Goal: Use online tool/utility: Utilize a website feature to perform a specific function

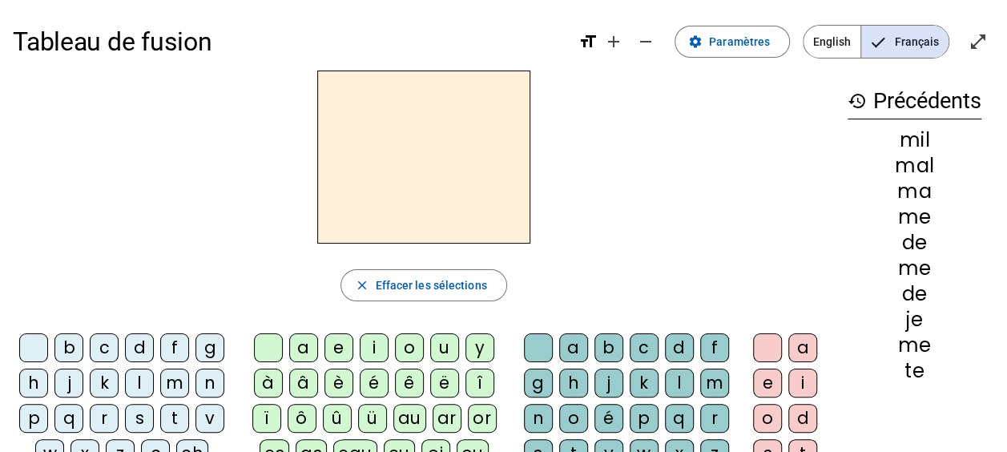
click at [143, 378] on div "l" at bounding box center [139, 383] width 29 height 29
click at [301, 348] on div "a" at bounding box center [303, 347] width 29 height 29
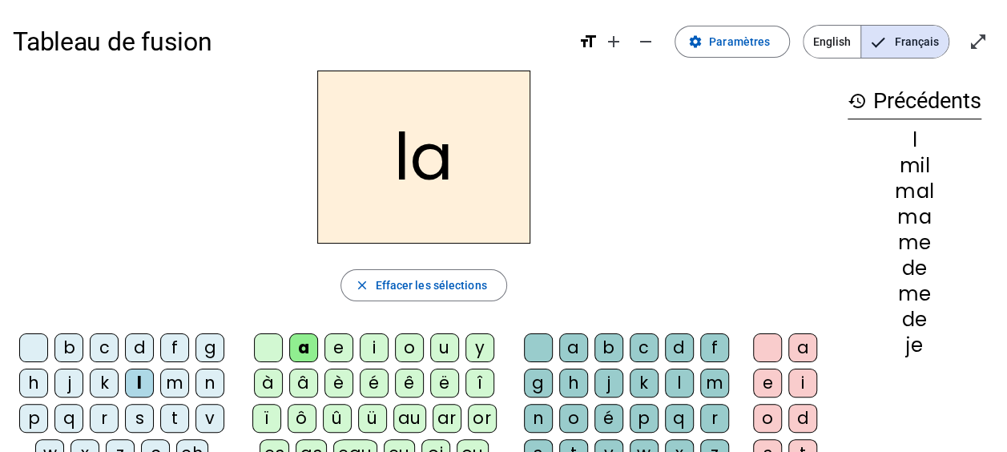
scroll to position [44, 0]
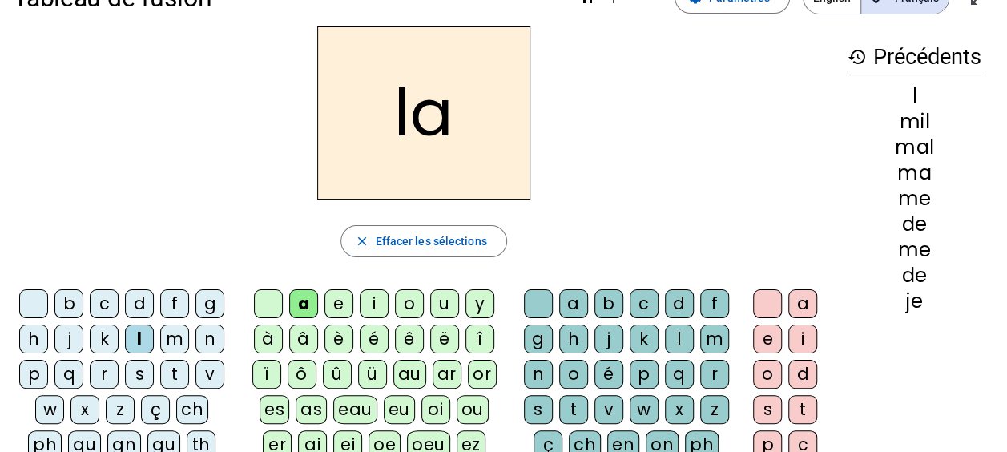
click at [607, 404] on div "v" at bounding box center [609, 409] width 29 height 29
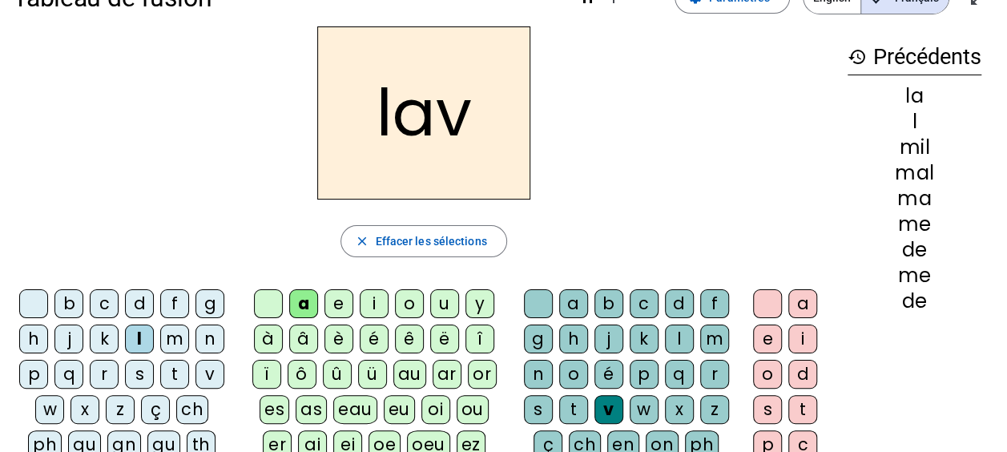
click at [764, 335] on div "e" at bounding box center [767, 339] width 29 height 29
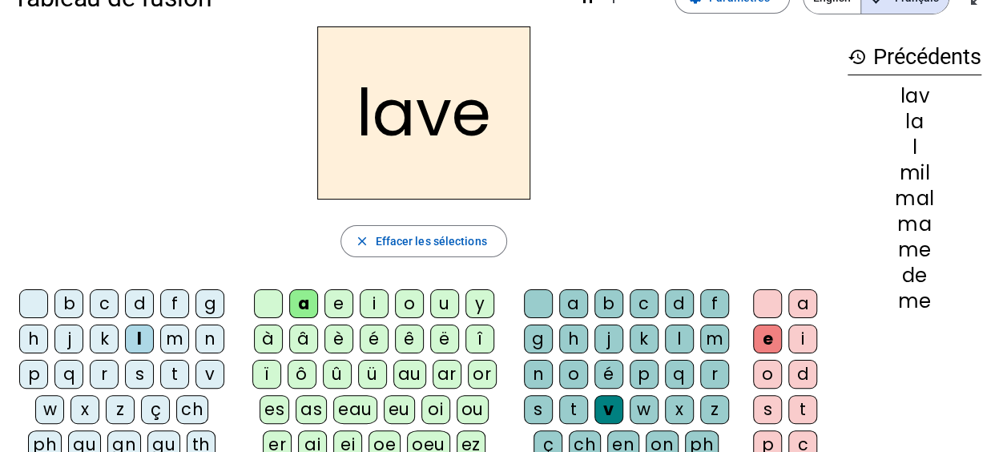
click at [205, 313] on div "g" at bounding box center [210, 303] width 29 height 29
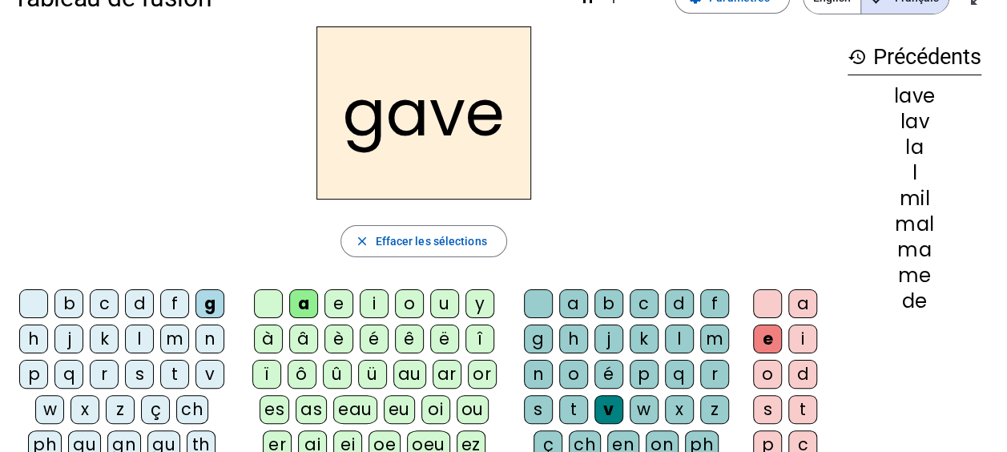
click at [31, 371] on div "p" at bounding box center [33, 374] width 29 height 29
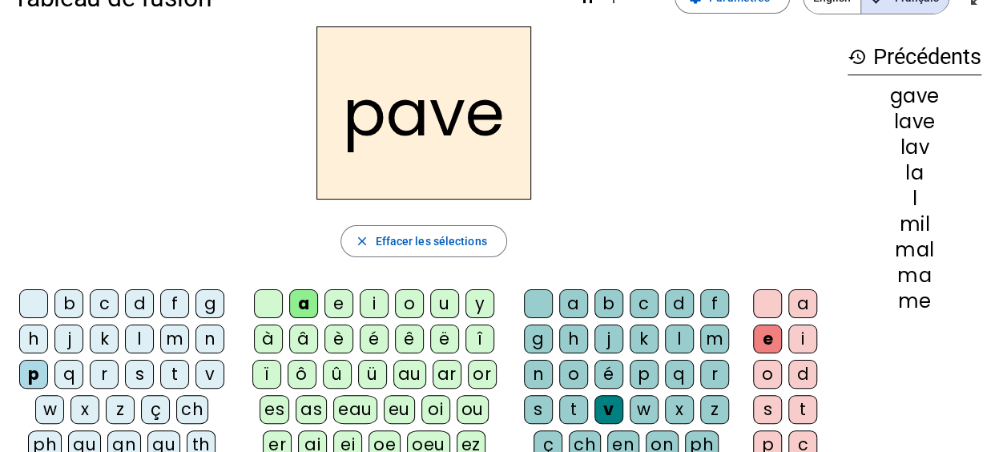
click at [103, 371] on div "r" at bounding box center [104, 374] width 29 height 29
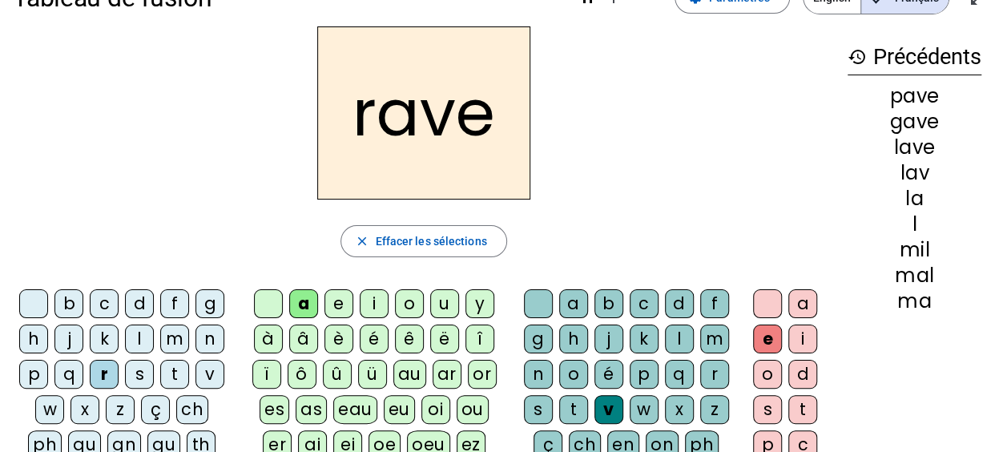
click at [535, 409] on div "s" at bounding box center [538, 409] width 29 height 29
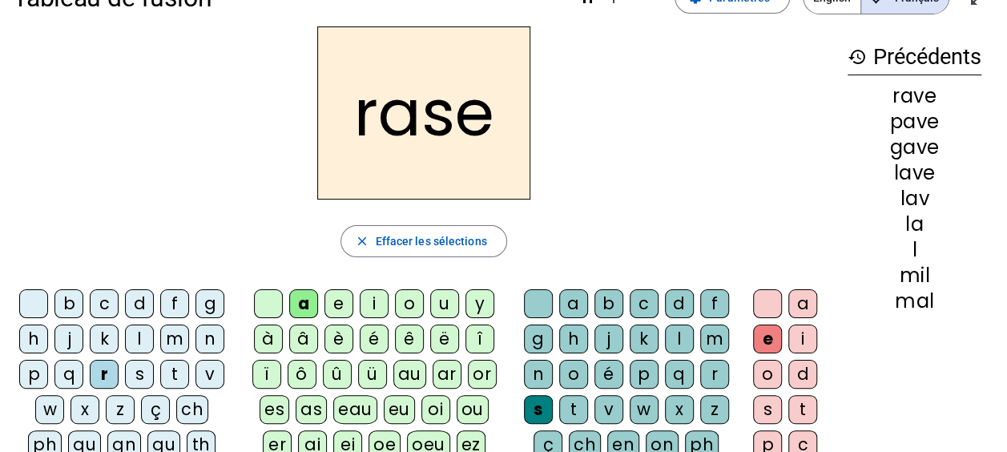
click at [617, 406] on div "v" at bounding box center [609, 409] width 29 height 29
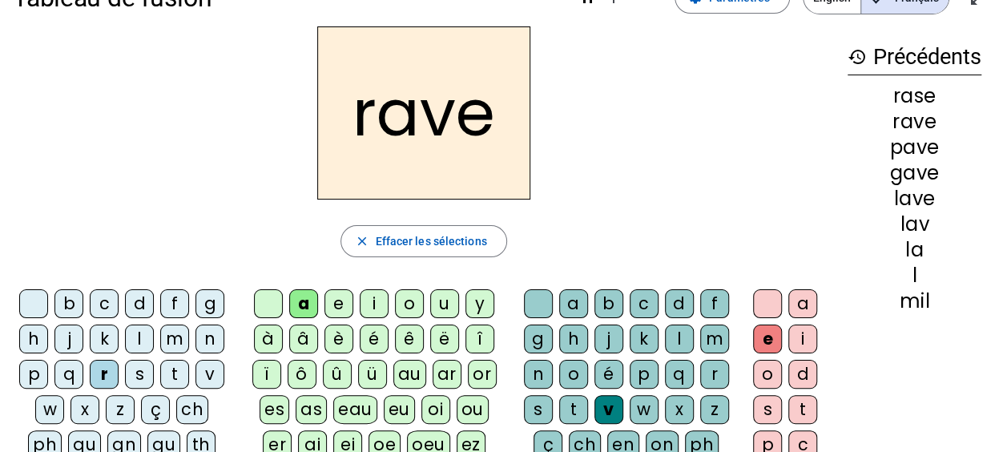
click at [93, 296] on div "c" at bounding box center [104, 303] width 29 height 29
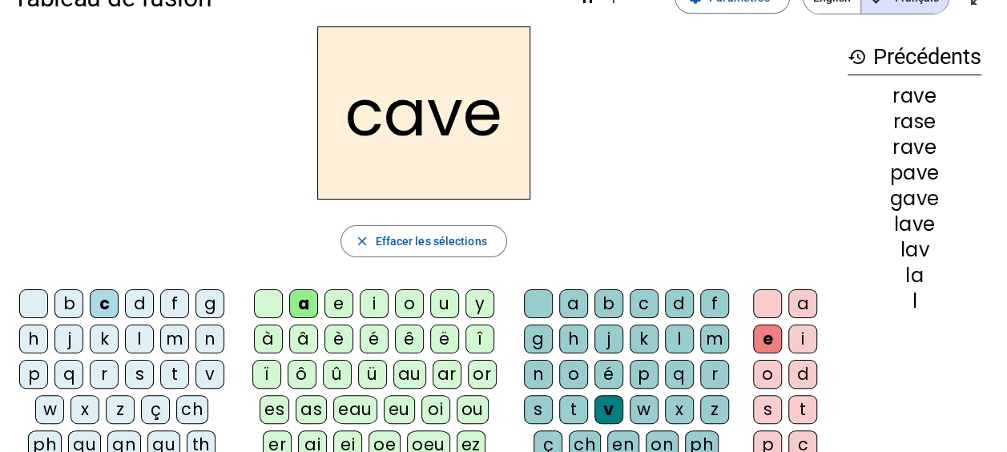
click at [535, 404] on div "s" at bounding box center [538, 409] width 29 height 29
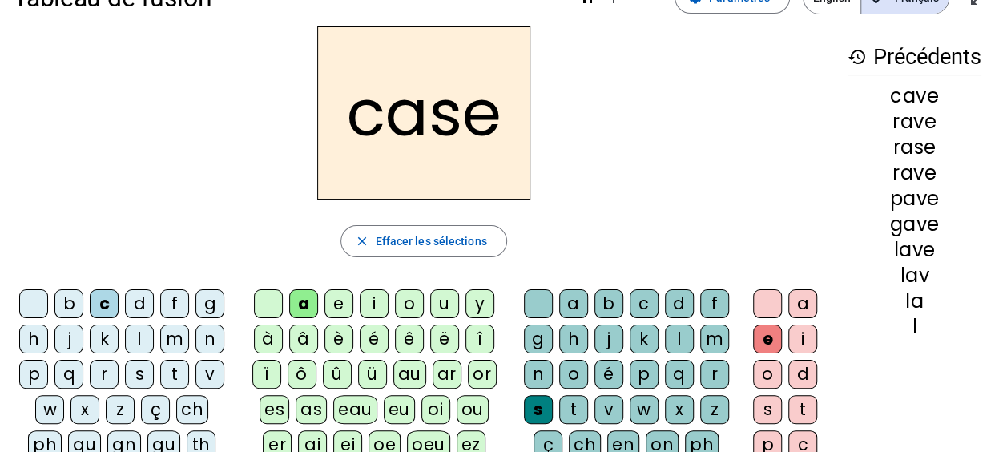
click at [202, 369] on div "v" at bounding box center [210, 374] width 29 height 29
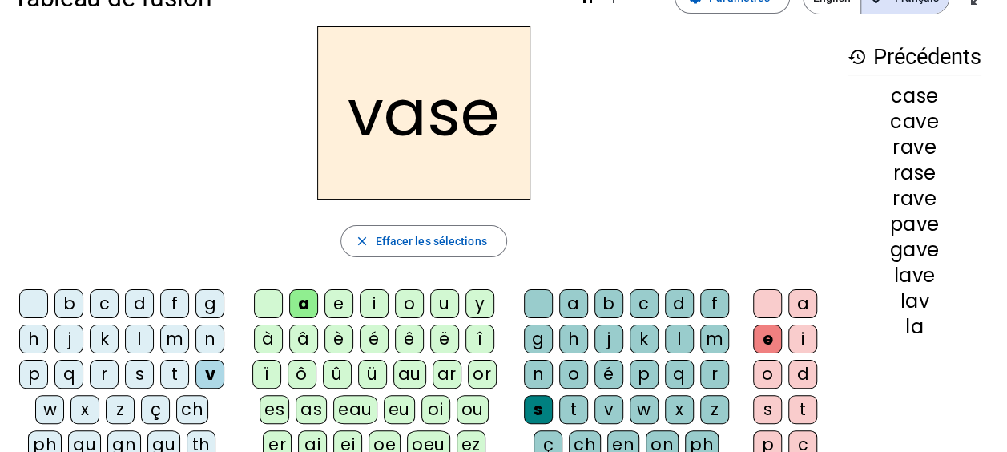
click at [68, 294] on div "b" at bounding box center [68, 303] width 29 height 29
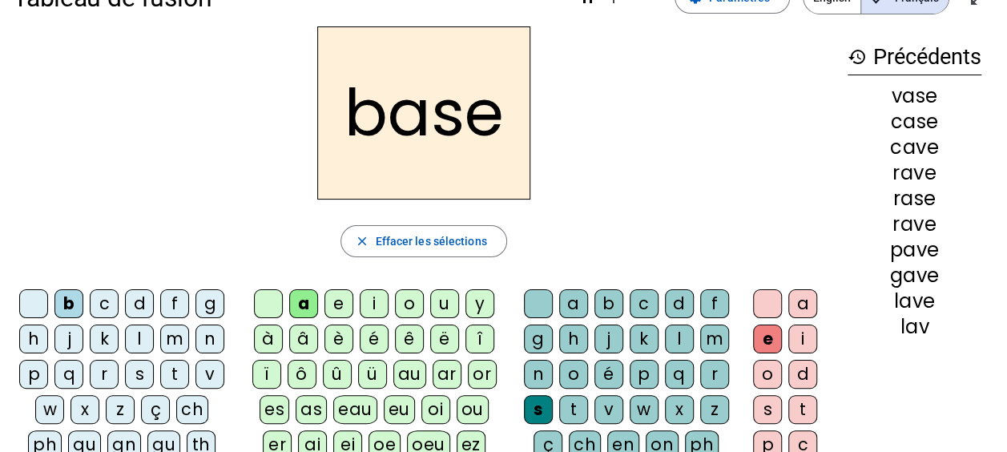
click at [364, 294] on div "i" at bounding box center [374, 303] width 29 height 29
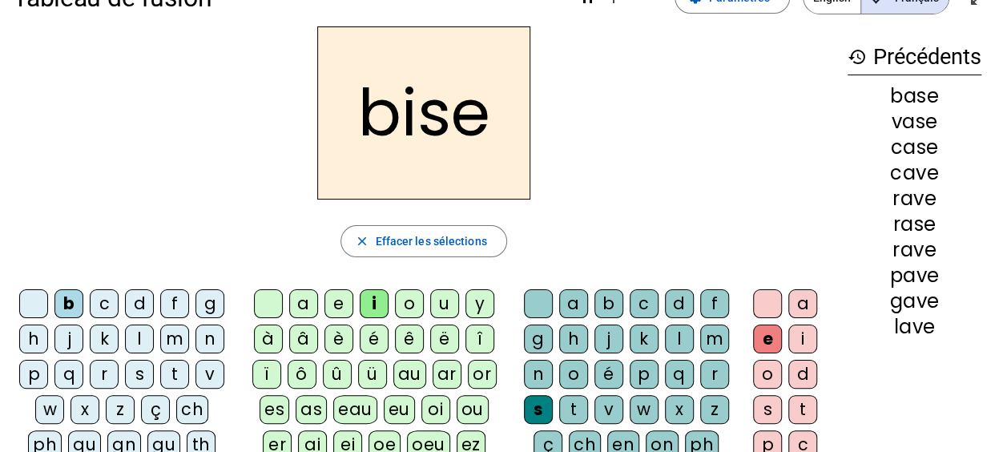
click at [439, 301] on div "u" at bounding box center [444, 303] width 29 height 29
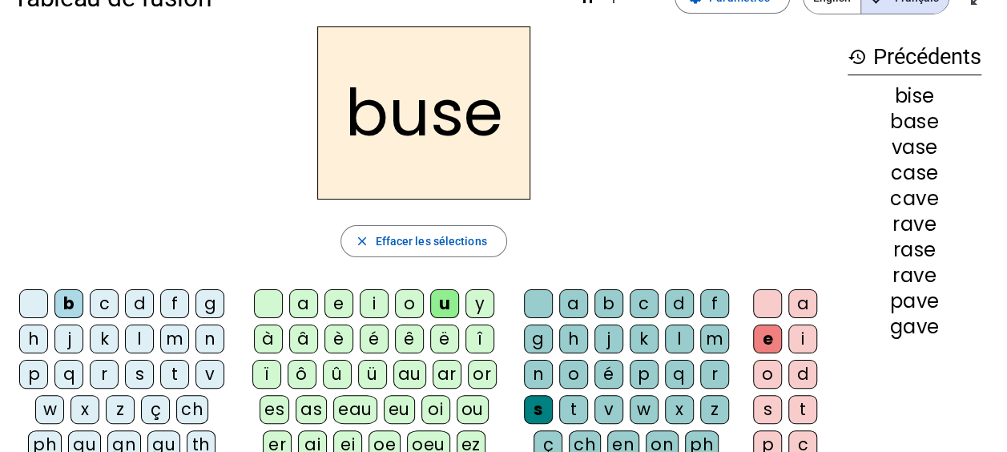
click at [95, 369] on div "r" at bounding box center [104, 374] width 29 height 29
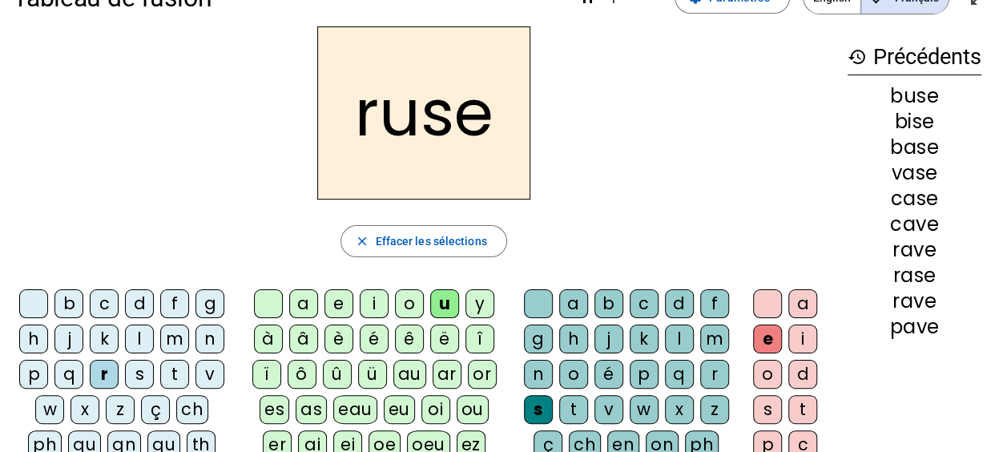
click at [169, 332] on div "m" at bounding box center [174, 339] width 29 height 29
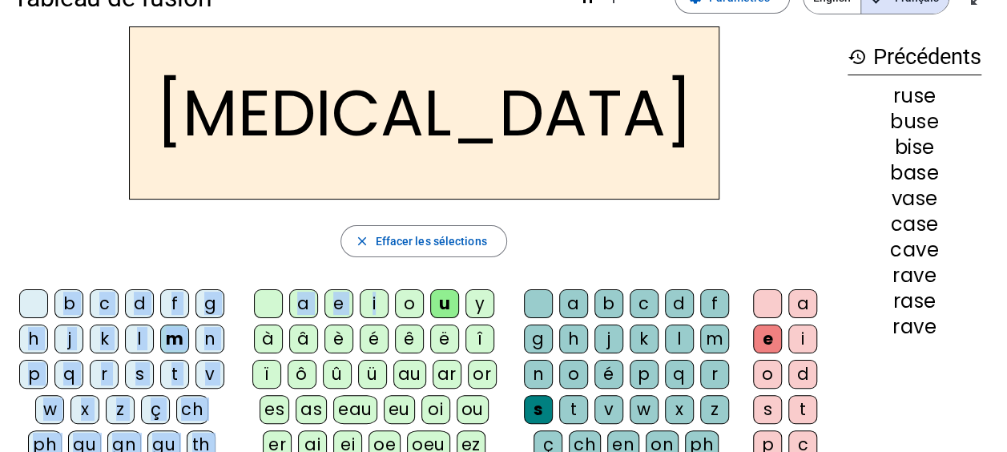
click at [373, 302] on div "[MEDICAL_DATA] close Effacer les sélections b c d f g h j k l m n p q r s t v w…" at bounding box center [424, 354] width 822 height 657
click at [373, 302] on div "i" at bounding box center [374, 303] width 29 height 29
